Goal: Use online tool/utility: Utilize a website feature to perform a specific function

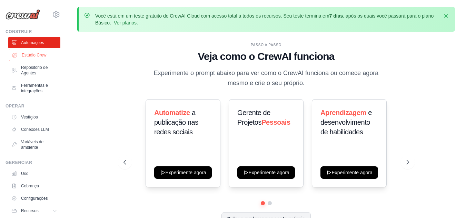
click at [43, 53] on font "Estúdio Crew" at bounding box center [34, 55] width 24 height 5
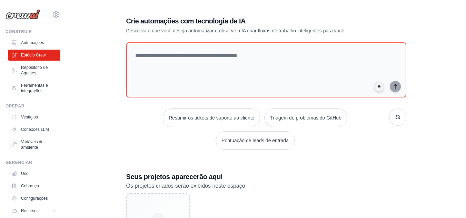
scroll to position [94, 0]
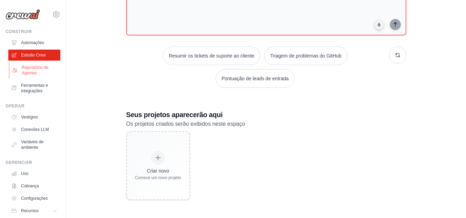
click at [29, 72] on font "Repositório de Agentes" at bounding box center [35, 70] width 27 height 10
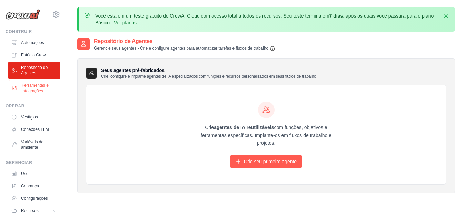
click at [40, 85] on font "Ferramentas e integrações" at bounding box center [35, 88] width 27 height 10
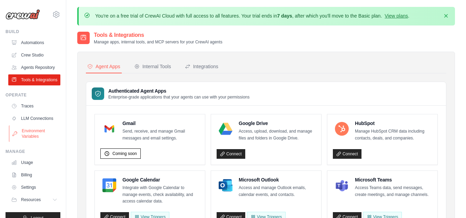
scroll to position [28, 0]
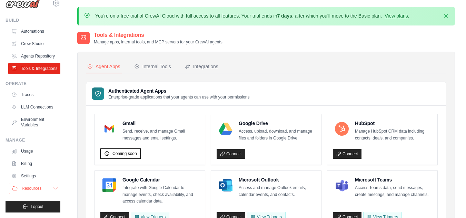
click at [43, 186] on button "Resources" at bounding box center [35, 188] width 52 height 11
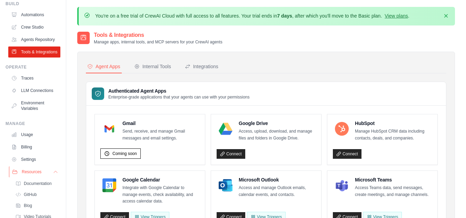
scroll to position [72, 0]
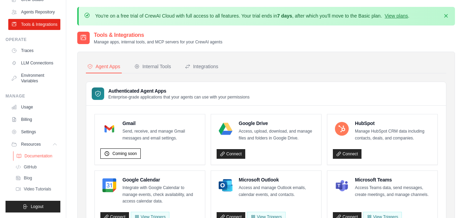
click at [42, 157] on span "Documentation" at bounding box center [38, 156] width 28 height 6
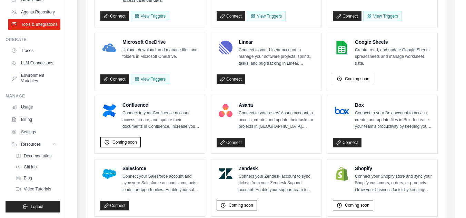
scroll to position [199, 0]
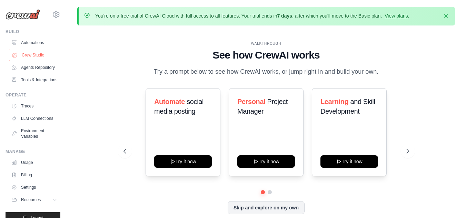
click at [35, 53] on link "Crew Studio" at bounding box center [35, 55] width 52 height 11
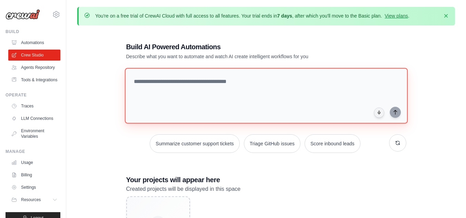
click at [217, 76] on textarea at bounding box center [265, 96] width 283 height 56
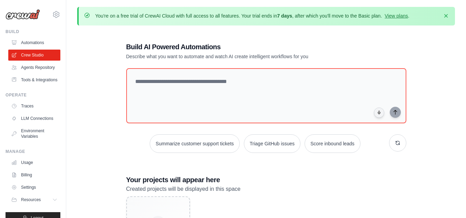
click at [415, 55] on div "Build AI Powered Automations Describe what you want to automate and watch AI cr…" at bounding box center [266, 153] width 378 height 245
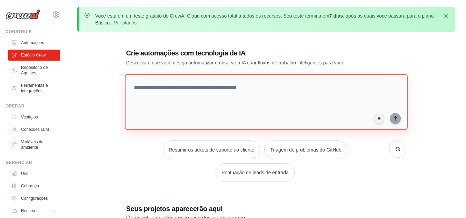
click at [235, 87] on textarea at bounding box center [265, 102] width 283 height 56
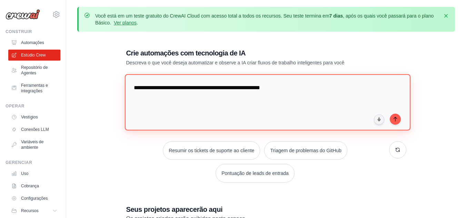
type textarea "**********"
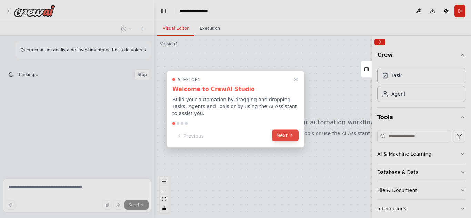
click at [279, 136] on button "Next" at bounding box center [285, 135] width 27 height 11
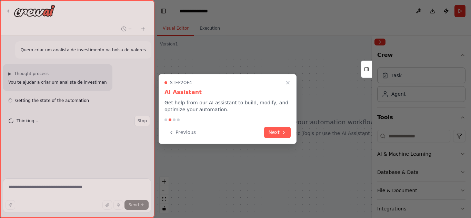
click at [279, 136] on button "Next" at bounding box center [277, 132] width 27 height 11
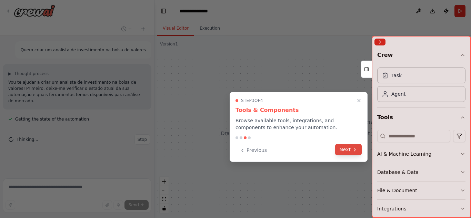
click at [343, 150] on button "Next" at bounding box center [348, 149] width 27 height 11
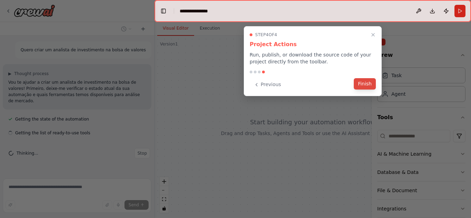
click at [368, 81] on button "Finish" at bounding box center [365, 83] width 22 height 11
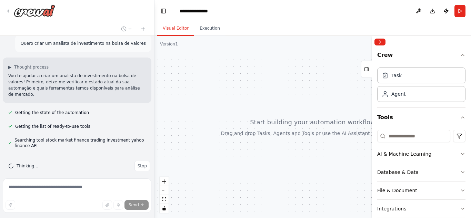
scroll to position [20, 0]
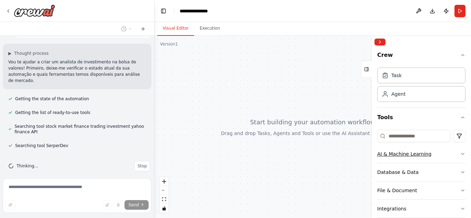
click at [460, 154] on icon "button" at bounding box center [463, 154] width 6 height 6
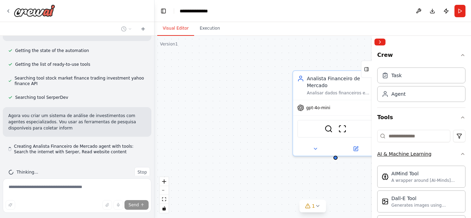
scroll to position [75, 0]
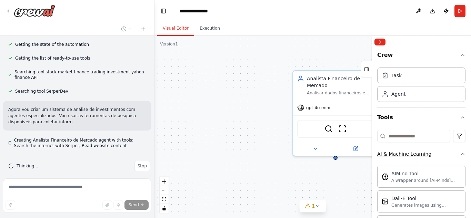
click at [461, 154] on icon "button" at bounding box center [462, 153] width 3 height 1
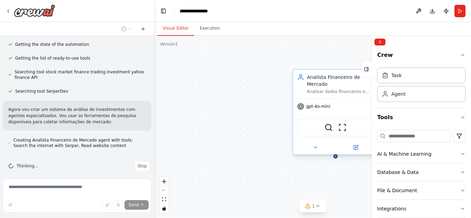
click at [332, 108] on div "gpt-4o-mini" at bounding box center [335, 106] width 85 height 15
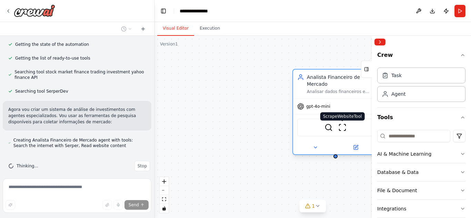
click at [343, 131] on img at bounding box center [342, 127] width 8 height 8
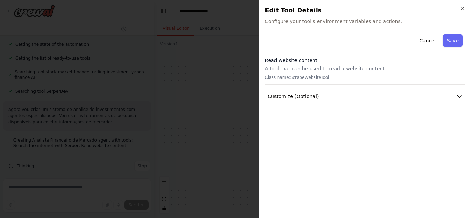
scroll to position [94, 0]
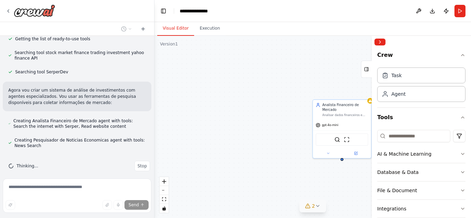
click at [317, 206] on icon at bounding box center [318, 206] width 6 height 6
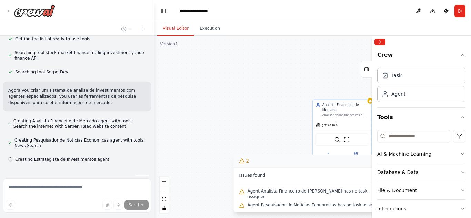
scroll to position [108, 0]
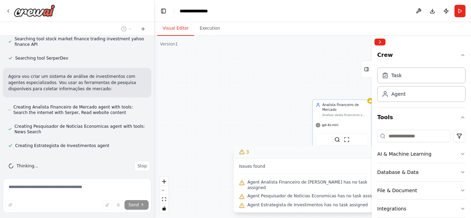
click at [252, 122] on div "Analista Financeiro de Mercado Analisar dados financeiros e tendências de merca…" at bounding box center [312, 127] width 317 height 182
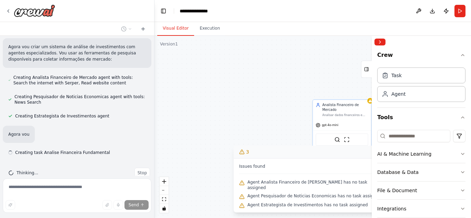
scroll to position [144, 0]
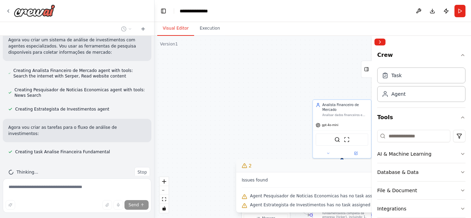
click at [278, 139] on div ".deletable-edge-delete-btn { width: 20px; height: 20px; border: 0px solid #ffff…" at bounding box center [312, 127] width 317 height 182
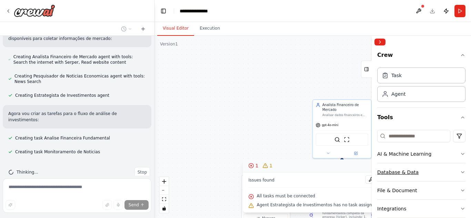
click at [450, 173] on button "Database & Data" at bounding box center [421, 172] width 88 height 18
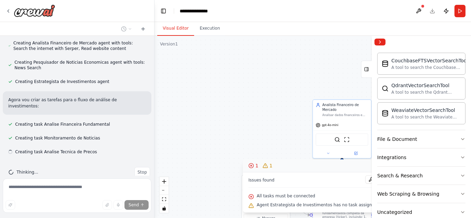
scroll to position [133, 0]
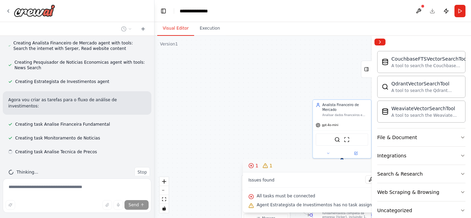
click at [449, 128] on div "CouchbaseFTSVectorSearchTool A tool to search the Couchbase database for releva…" at bounding box center [421, 88] width 88 height 80
click at [438, 136] on button "File & Document" at bounding box center [421, 138] width 88 height 18
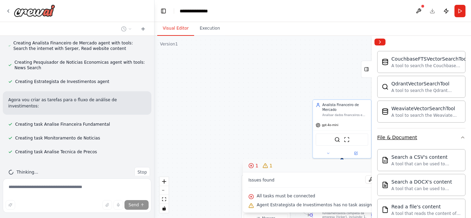
click at [438, 136] on button "File & Document" at bounding box center [421, 138] width 88 height 18
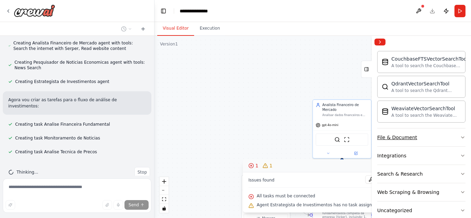
scroll to position [146, 0]
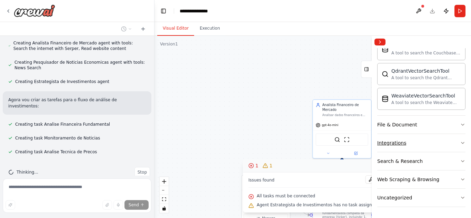
click at [424, 139] on button "Integrations" at bounding box center [421, 143] width 88 height 18
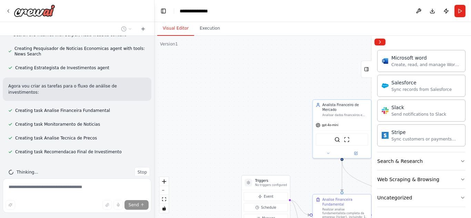
scroll to position [200, 0]
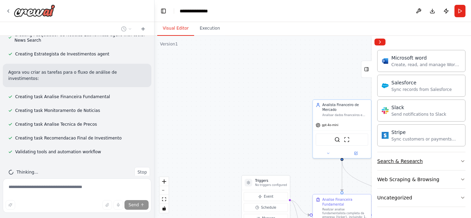
click at [427, 166] on button "Search & Research" at bounding box center [421, 161] width 88 height 18
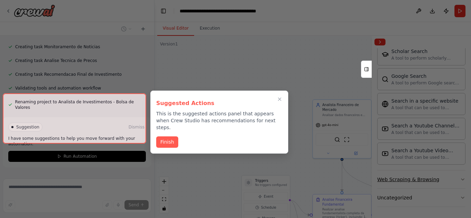
scroll to position [269, 0]
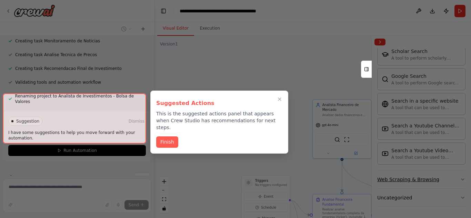
click at [423, 181] on div at bounding box center [235, 109] width 471 height 218
click at [170, 136] on button "Finish" at bounding box center [167, 141] width 22 height 11
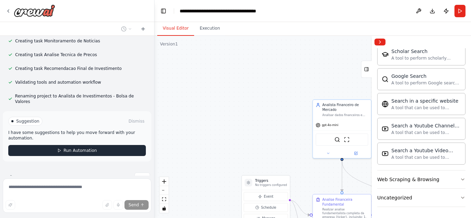
click at [100, 145] on button "Run Automation" at bounding box center [77, 150] width 138 height 11
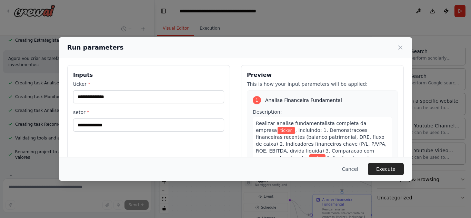
scroll to position [1, 0]
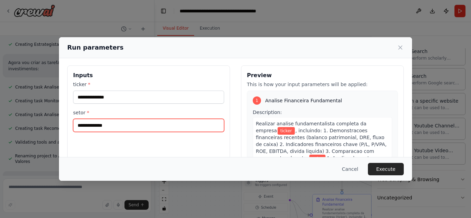
click at [121, 124] on input "setor *" at bounding box center [148, 125] width 151 height 13
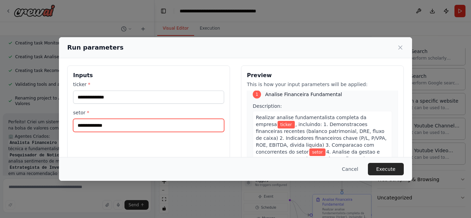
scroll to position [0, 0]
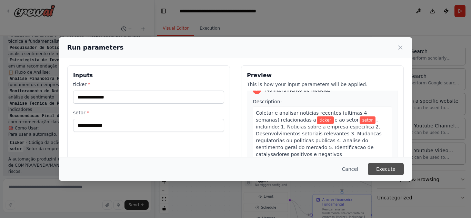
click at [396, 172] on button "Execute" at bounding box center [386, 169] width 36 height 12
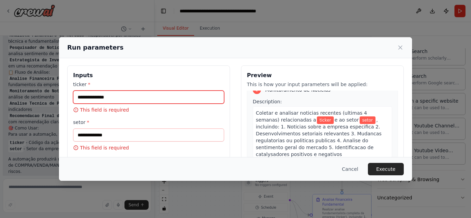
click at [168, 96] on input "ticker *" at bounding box center [148, 97] width 151 height 13
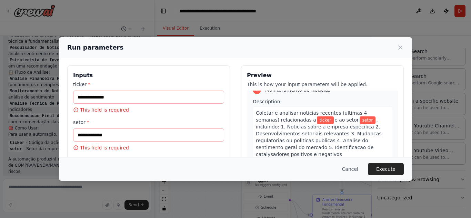
click at [92, 86] on label "ticker *" at bounding box center [148, 84] width 151 height 7
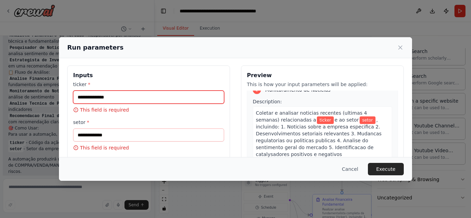
click at [92, 91] on input "ticker *" at bounding box center [148, 97] width 151 height 13
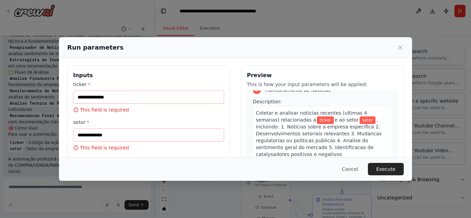
click at [92, 86] on label "ticker *" at bounding box center [148, 84] width 151 height 7
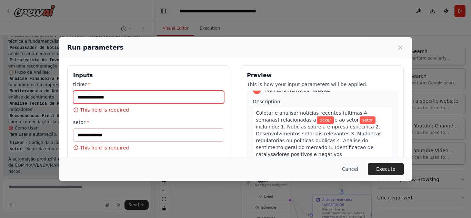
click at [92, 91] on input "ticker *" at bounding box center [148, 97] width 151 height 13
click at [96, 93] on input "ticker *" at bounding box center [148, 97] width 151 height 13
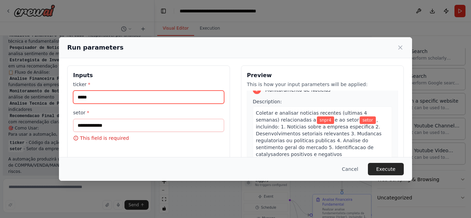
type input "*****"
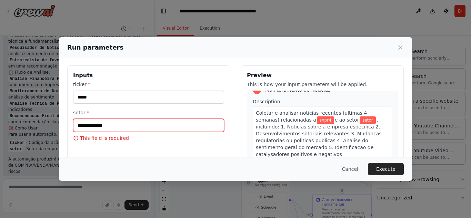
click at [194, 129] on input "setor *" at bounding box center [148, 125] width 151 height 13
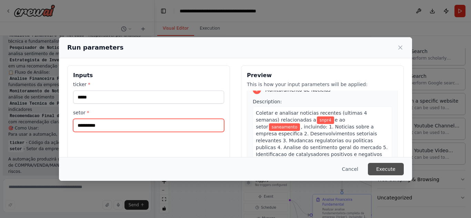
type input "**********"
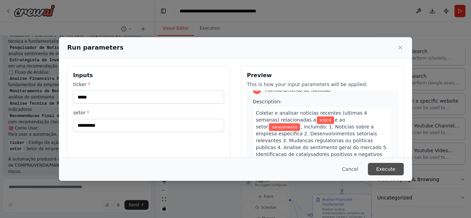
click at [395, 172] on button "Execute" at bounding box center [386, 169] width 36 height 12
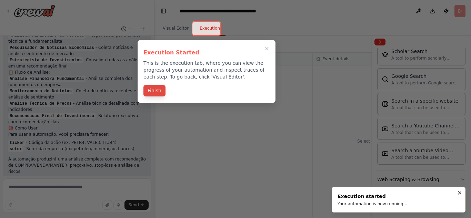
click at [162, 90] on button "Finish" at bounding box center [154, 90] width 22 height 11
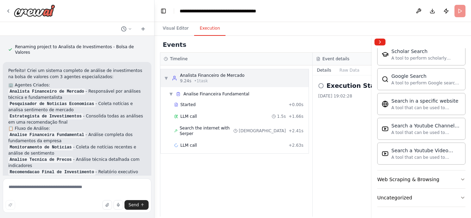
click at [170, 81] on div "▼ Analista Financeiro de [PERSON_NAME] 9.24s • 1 task" at bounding box center [204, 78] width 80 height 11
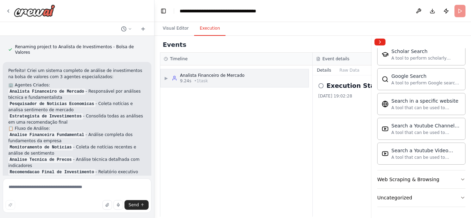
click at [170, 81] on div "▶ Analista Financeiro de Mercado 9.24s • 1 task" at bounding box center [204, 78] width 80 height 11
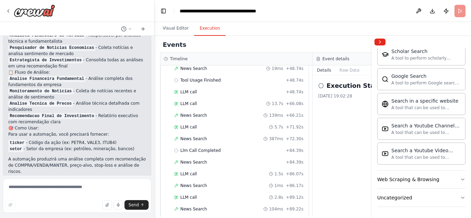
scroll to position [409, 0]
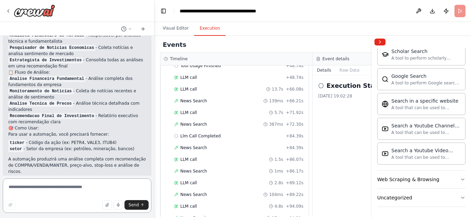
click at [81, 190] on textarea at bounding box center [77, 196] width 149 height 34
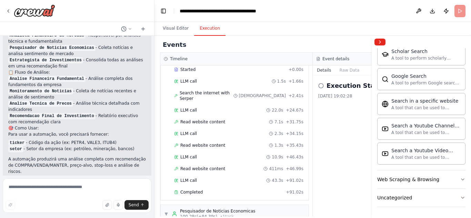
scroll to position [0, 0]
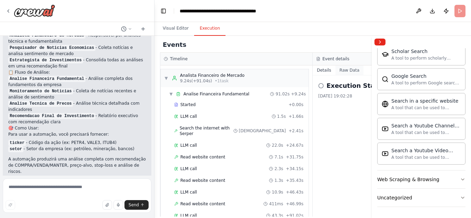
click at [355, 72] on button "Raw Data" at bounding box center [349, 71] width 28 height 10
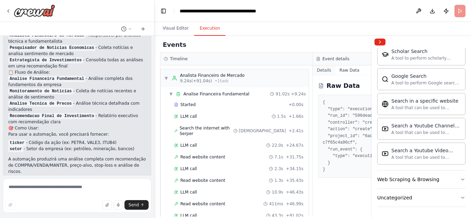
click at [323, 70] on button "Details" at bounding box center [324, 71] width 23 height 10
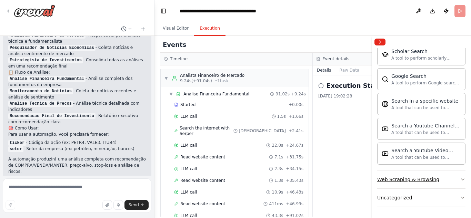
click at [440, 182] on button "Web Scraping & Browsing" at bounding box center [421, 180] width 88 height 18
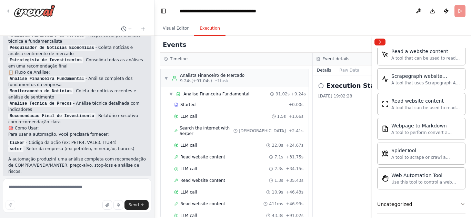
scroll to position [1304, 0]
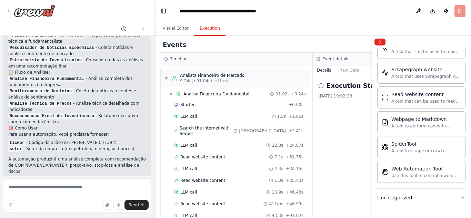
click at [423, 199] on button "Uncategorized" at bounding box center [421, 198] width 88 height 18
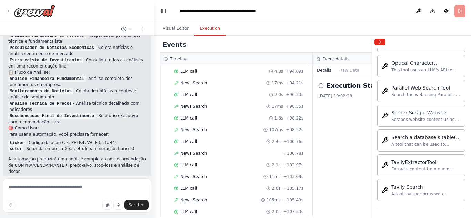
scroll to position [573, 0]
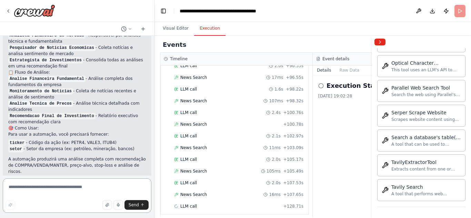
click at [62, 190] on textarea at bounding box center [77, 196] width 149 height 34
type textarea "**********"
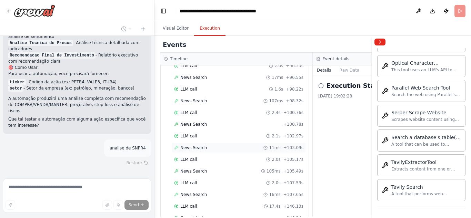
scroll to position [690, 0]
click at [187, 204] on span "Completed" at bounding box center [191, 207] width 22 height 6
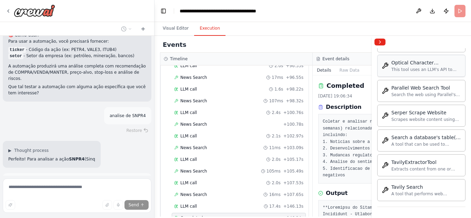
scroll to position [713, 0]
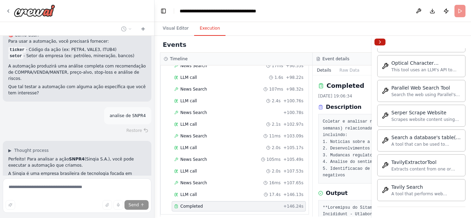
click at [380, 44] on button "Collapse right sidebar" at bounding box center [379, 42] width 11 height 7
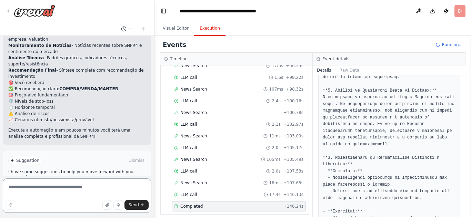
scroll to position [342, 0]
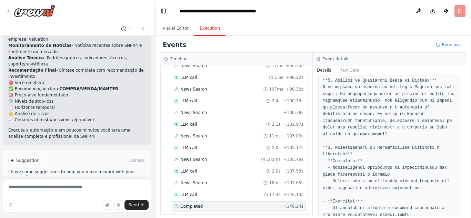
click at [379, 129] on pre at bounding box center [389, 84] width 133 height 444
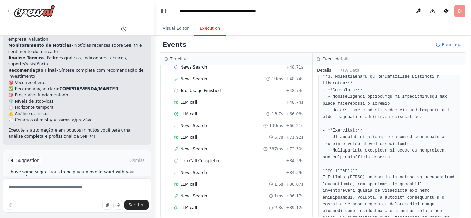
scroll to position [524, 0]
click at [346, 71] on button "Raw Data" at bounding box center [349, 71] width 28 height 10
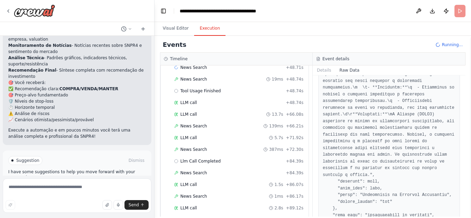
scroll to position [1110, 0]
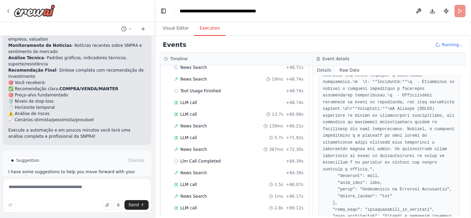
click at [320, 68] on button "Details" at bounding box center [324, 71] width 23 height 10
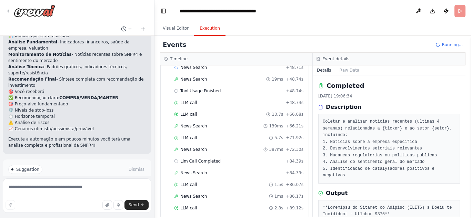
scroll to position [685, 0]
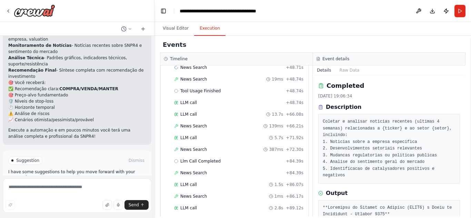
click at [112, 184] on button "Improve automation" at bounding box center [77, 189] width 138 height 11
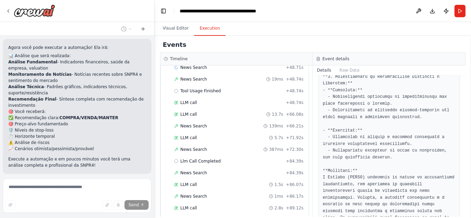
scroll to position [670, 0]
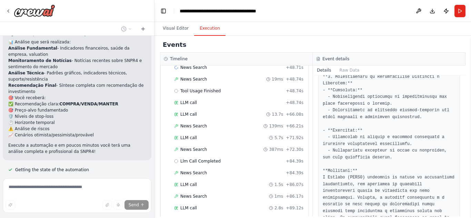
drag, startPoint x: 360, startPoint y: 138, endPoint x: 350, endPoint y: 139, distance: 10.0
click at [350, 139] on pre at bounding box center [389, 13] width 133 height 444
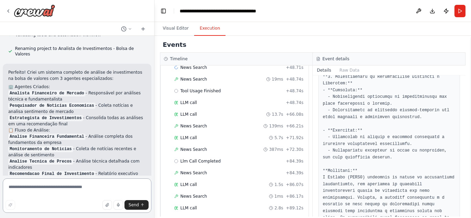
scroll to position [318, 0]
